Goal: Navigation & Orientation: Find specific page/section

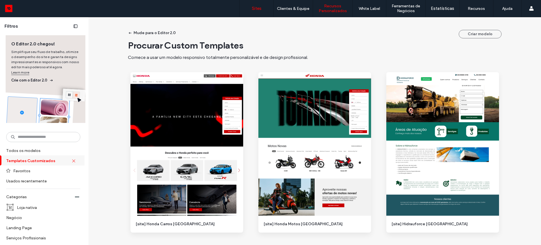
click at [258, 8] on label "Sites" at bounding box center [257, 8] width 10 height 5
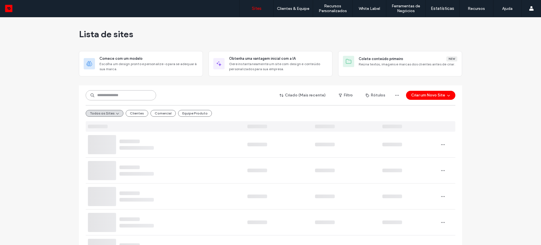
click at [123, 95] on input at bounding box center [121, 95] width 70 height 10
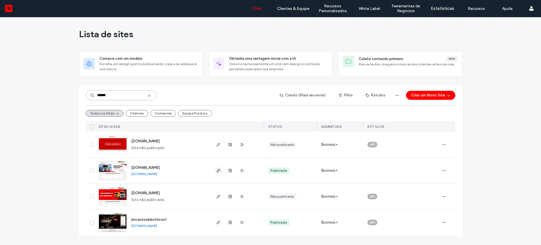
type input "******"
click at [218, 170] on icon "button" at bounding box center [218, 170] width 5 height 5
